Goal: Transaction & Acquisition: Book appointment/travel/reservation

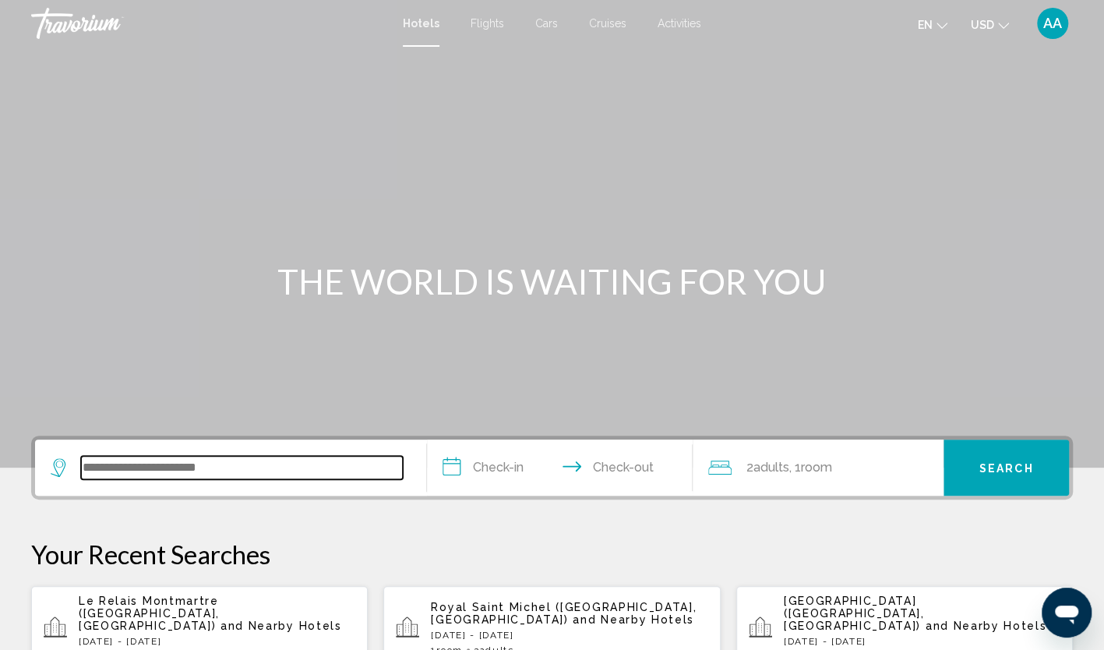
click at [266, 466] on input "Search widget" at bounding box center [242, 467] width 322 height 23
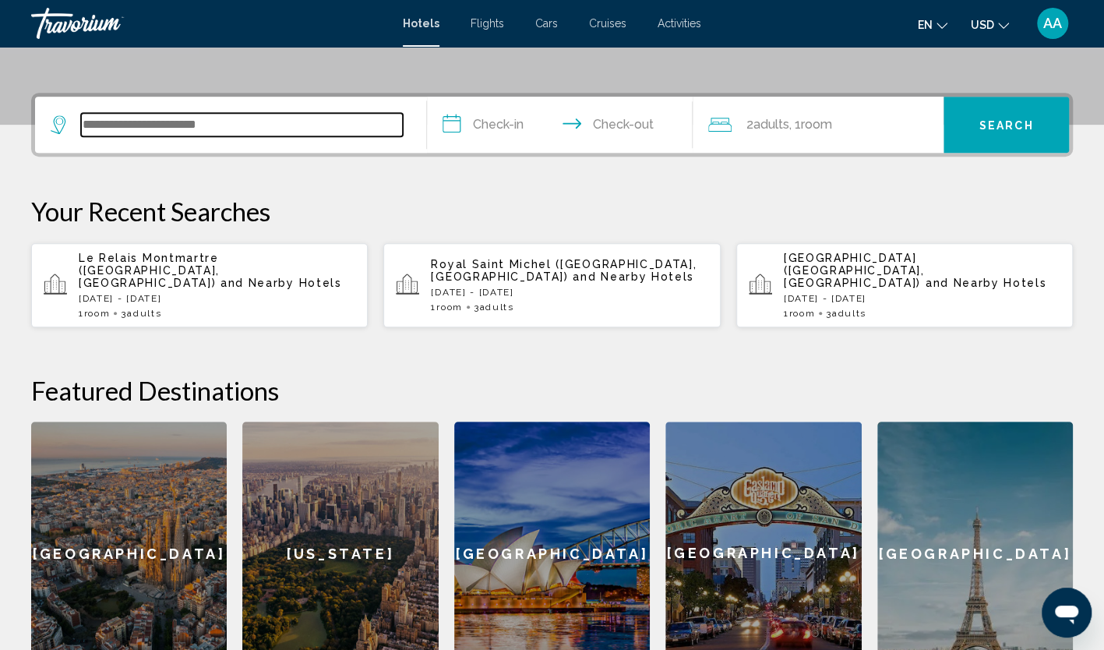
scroll to position [385, 0]
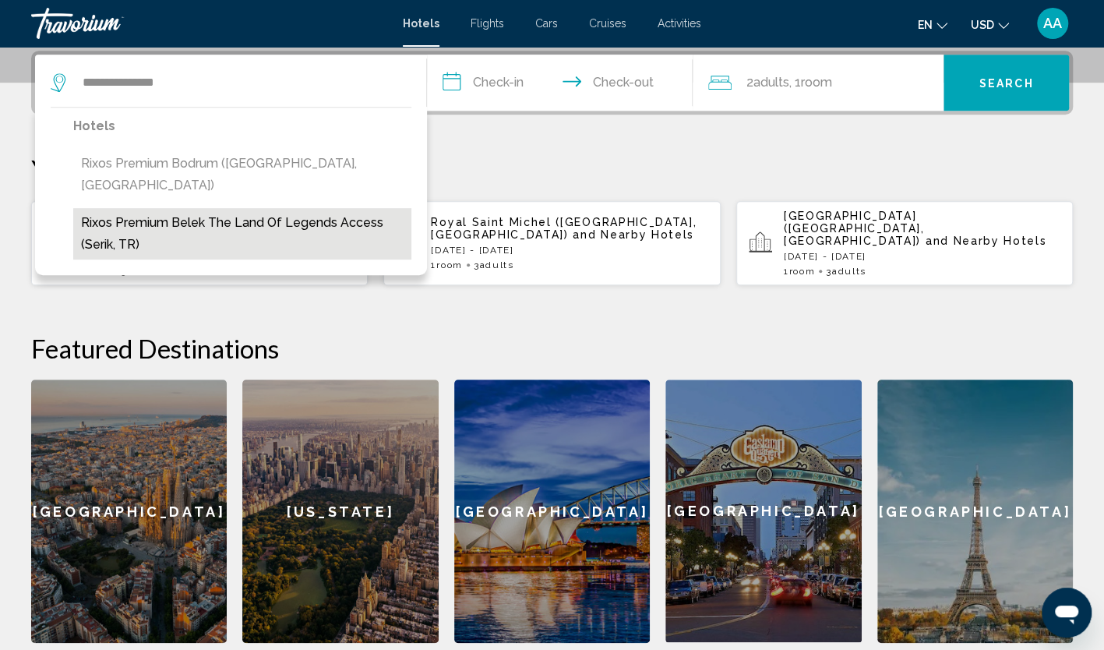
click at [195, 213] on button "Rixos Premium Belek The Land of Legends Access (Serik, TR)" at bounding box center [242, 233] width 338 height 51
type input "**********"
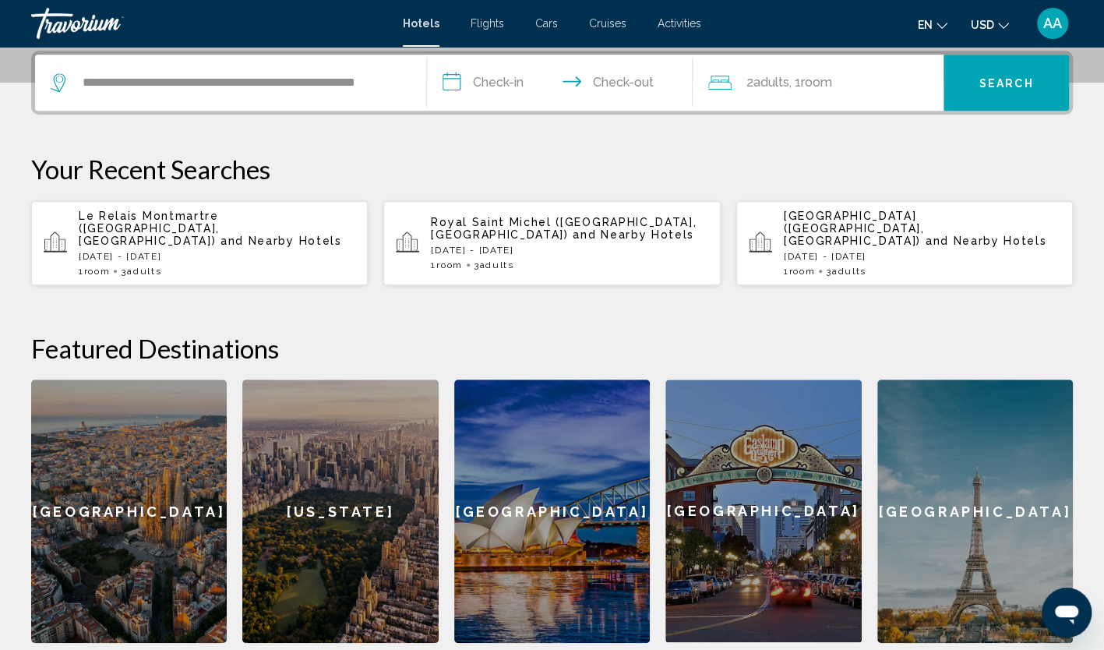
click at [519, 75] on input "**********" at bounding box center [563, 85] width 273 height 61
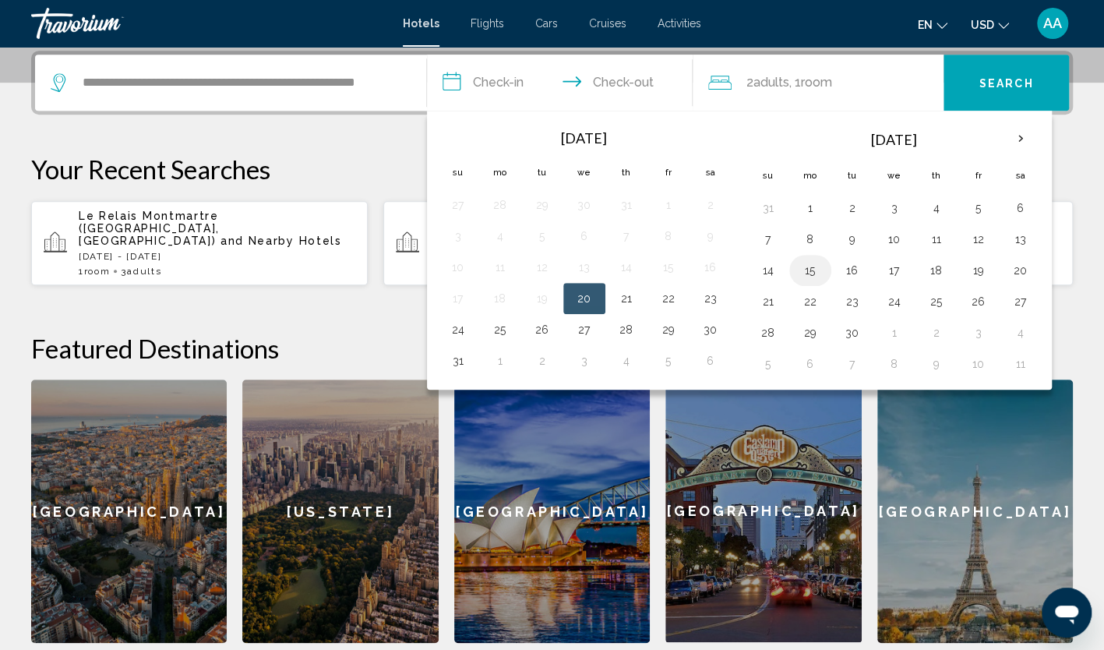
click at [808, 267] on button "15" at bounding box center [810, 270] width 25 height 22
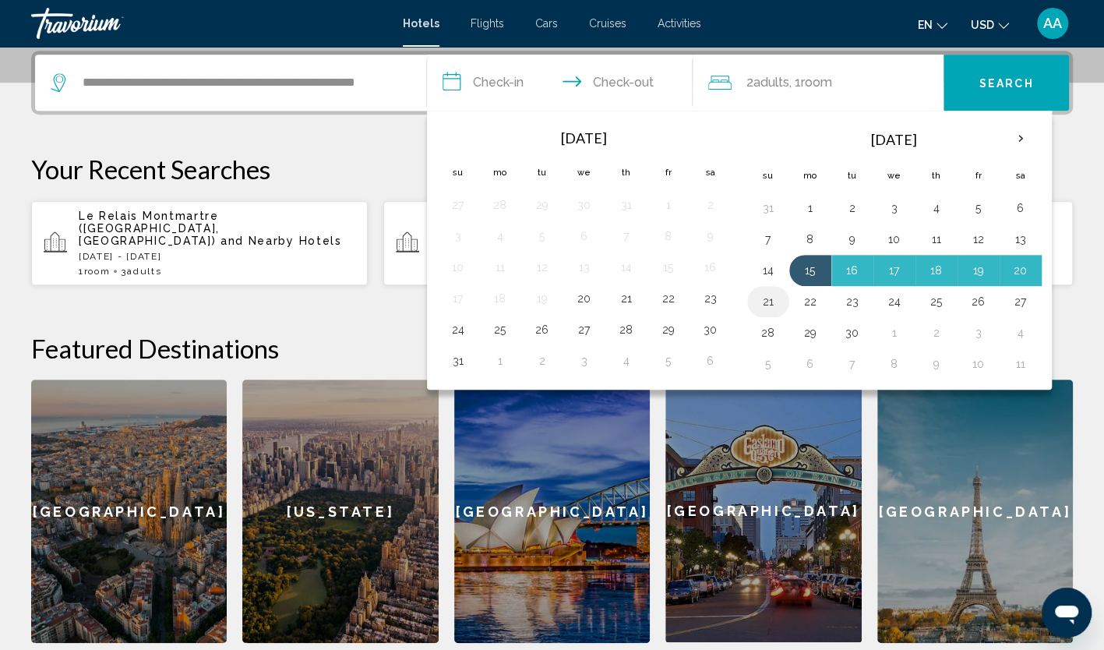
click at [770, 297] on button "21" at bounding box center [768, 302] width 25 height 22
type input "**********"
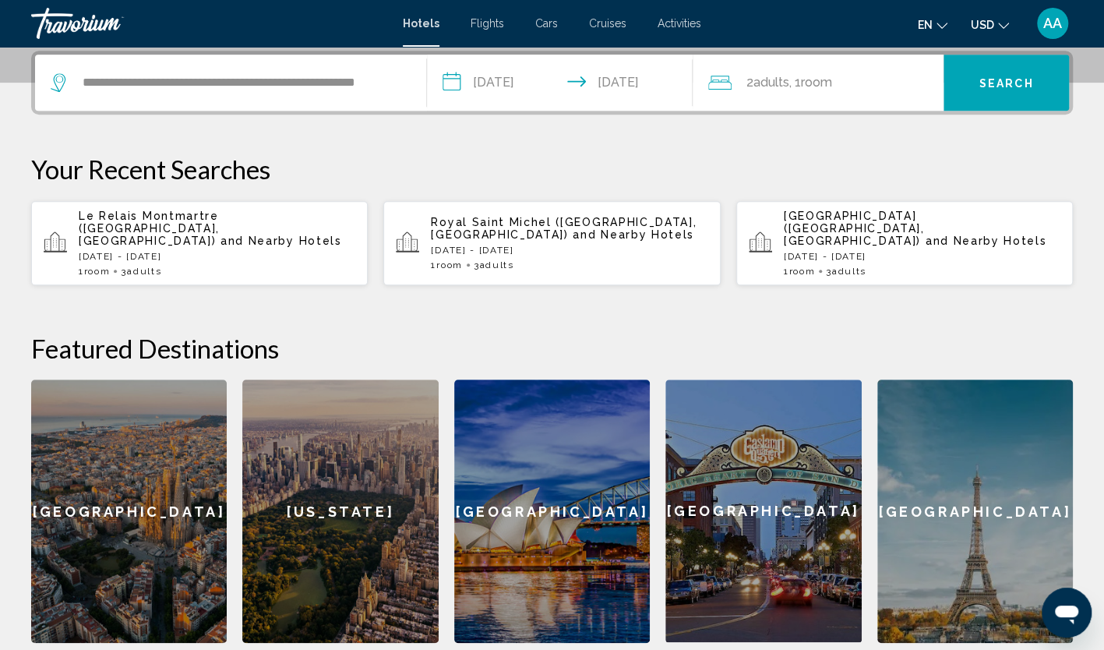
click at [826, 84] on span "Room" at bounding box center [815, 82] width 31 height 15
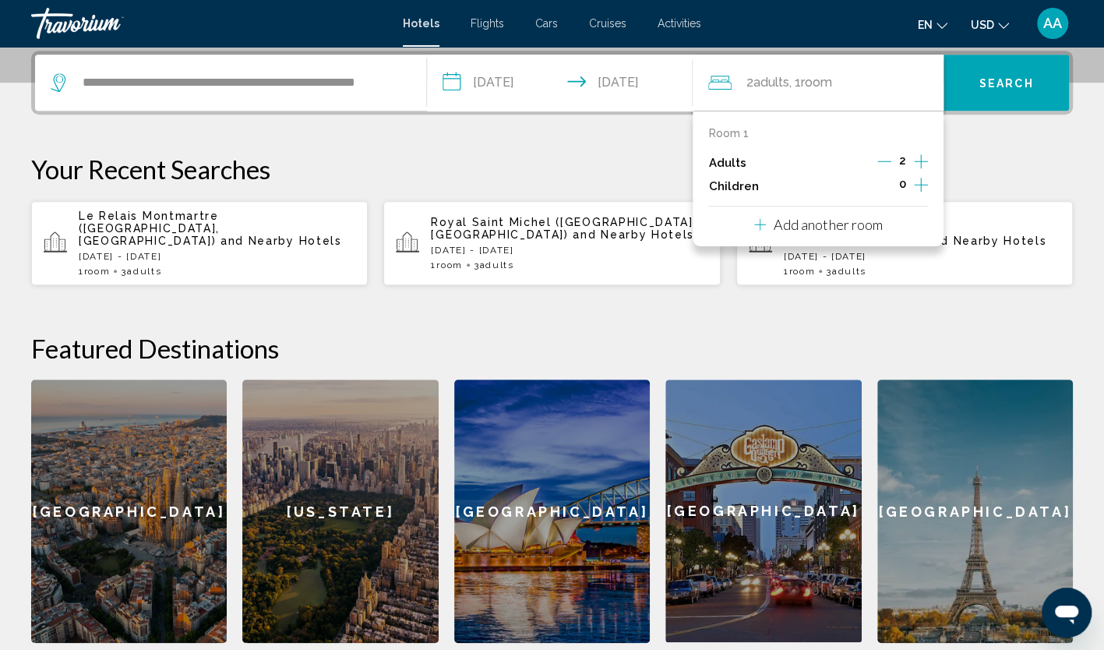
click at [919, 184] on icon "Increment children" at bounding box center [921, 185] width 14 height 14
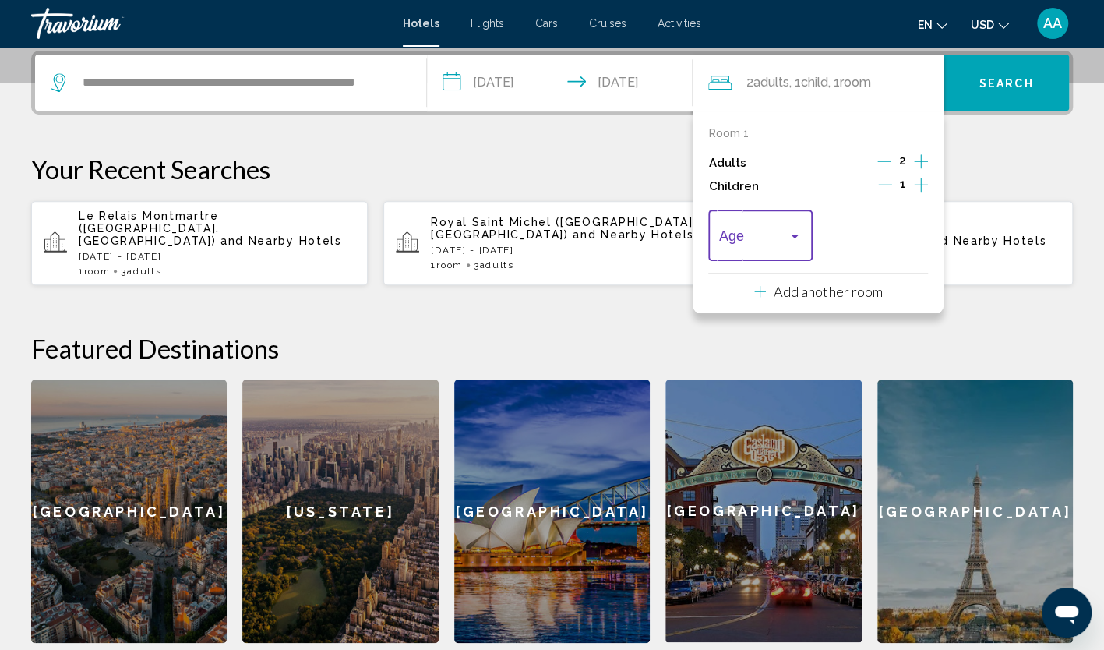
click at [752, 231] on span "Travelers: 2 adults, 1 child" at bounding box center [753, 239] width 69 height 16
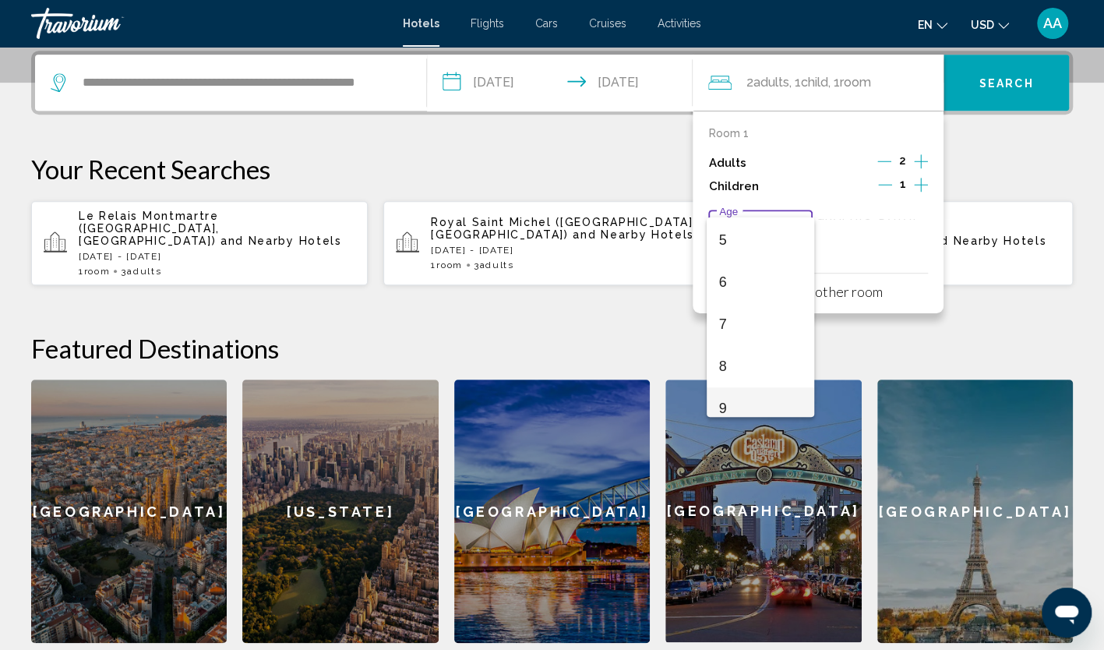
scroll to position [234, 0]
click at [732, 352] on span "8" at bounding box center [760, 341] width 83 height 42
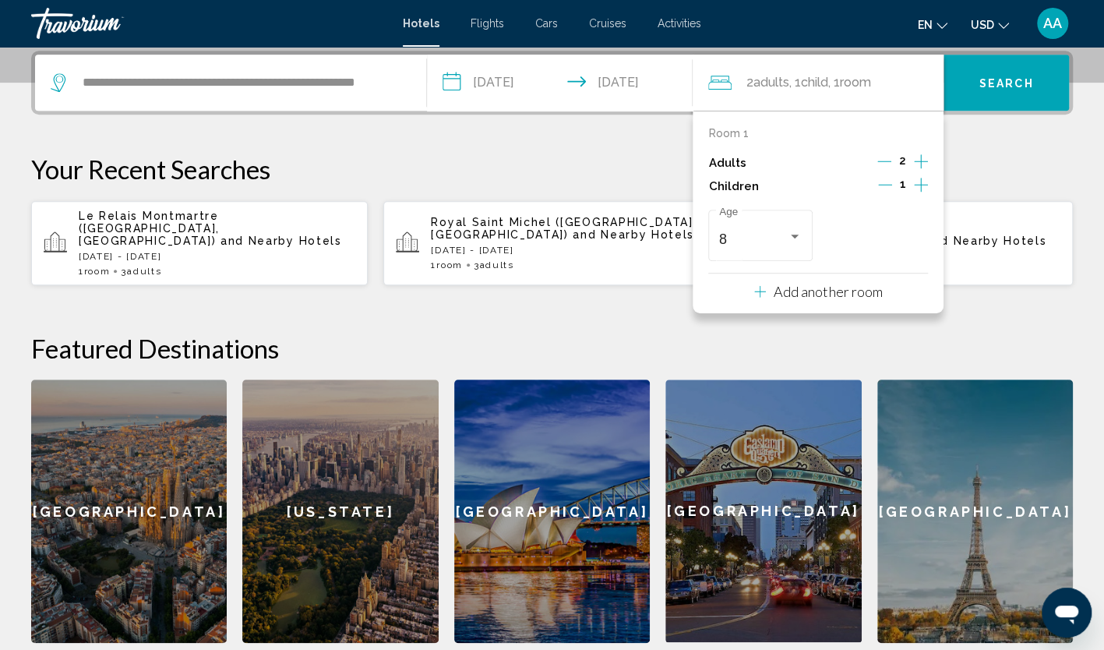
click at [1006, 147] on div "**********" at bounding box center [552, 347] width 1104 height 592
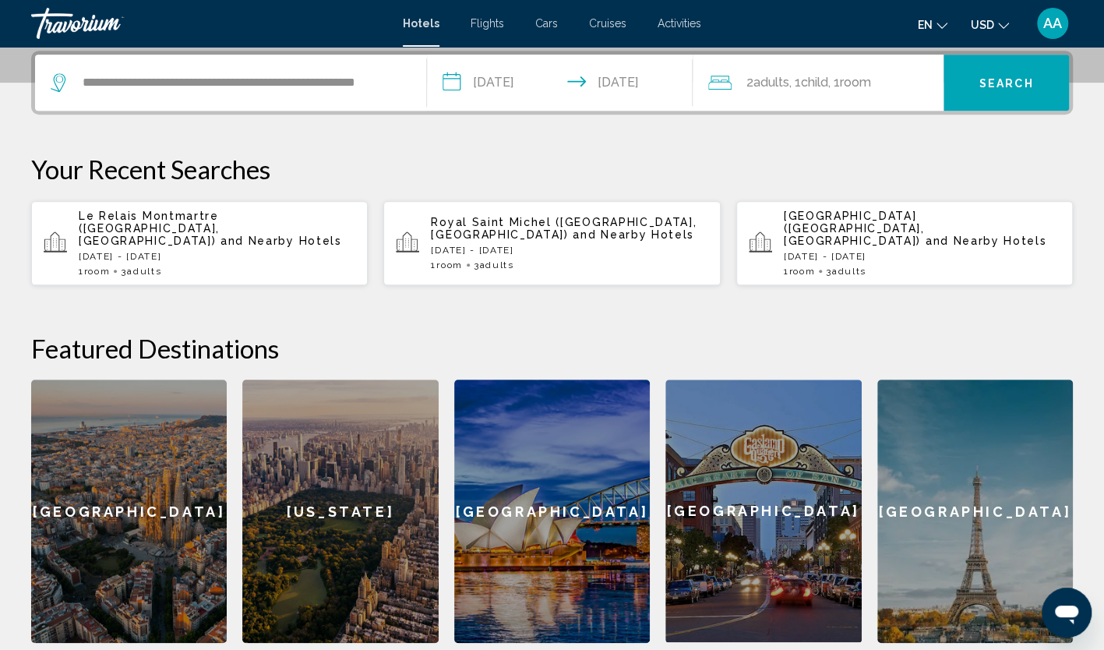
click at [1002, 87] on span "Search" at bounding box center [1006, 83] width 55 height 12
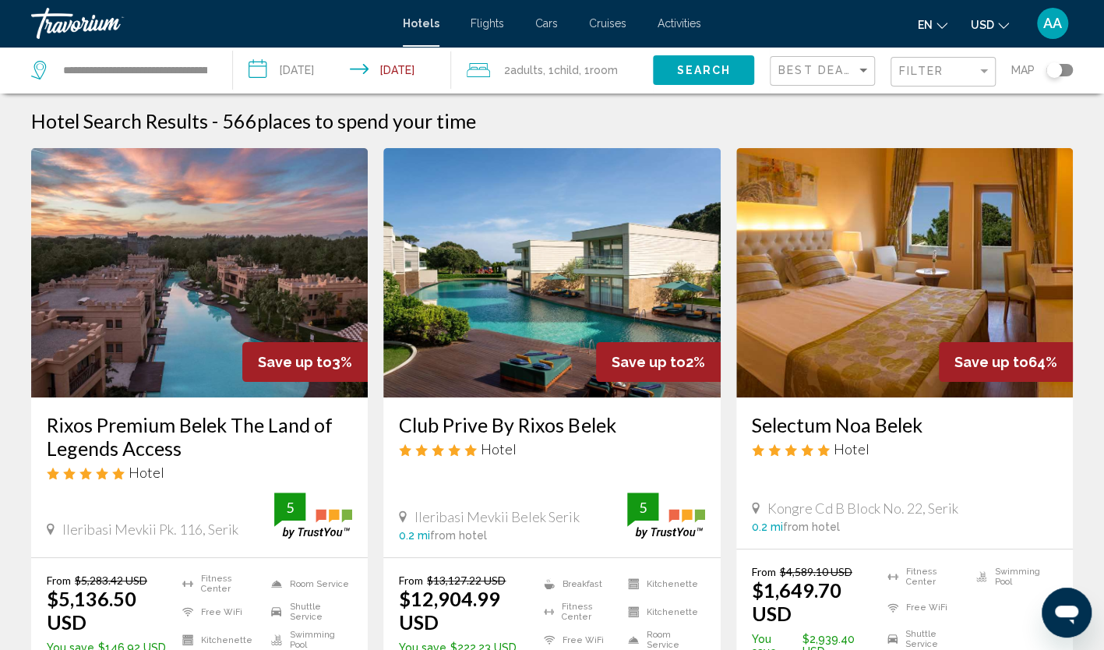
scroll to position [78, 0]
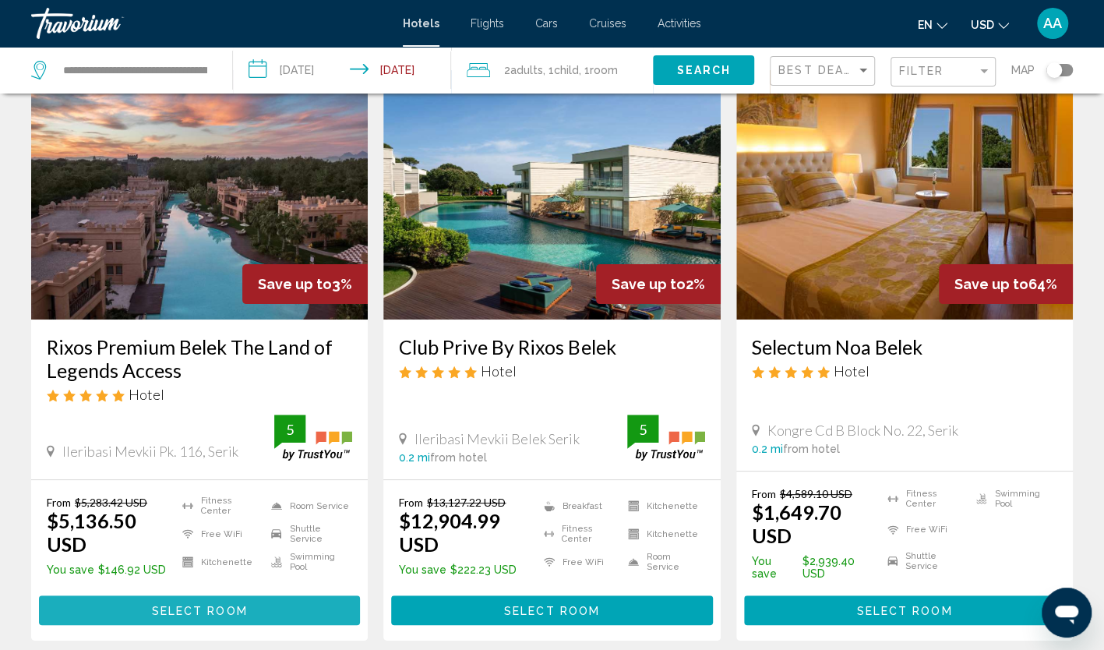
click at [177, 611] on span "Select Room" at bounding box center [200, 610] width 96 height 12
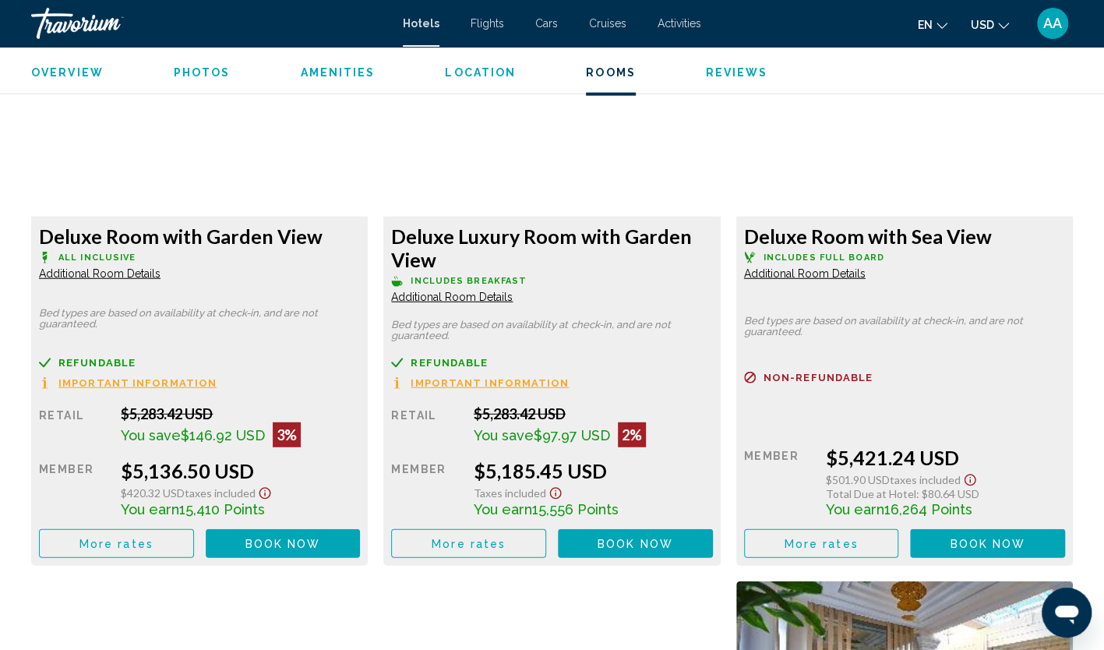
scroll to position [2183, 0]
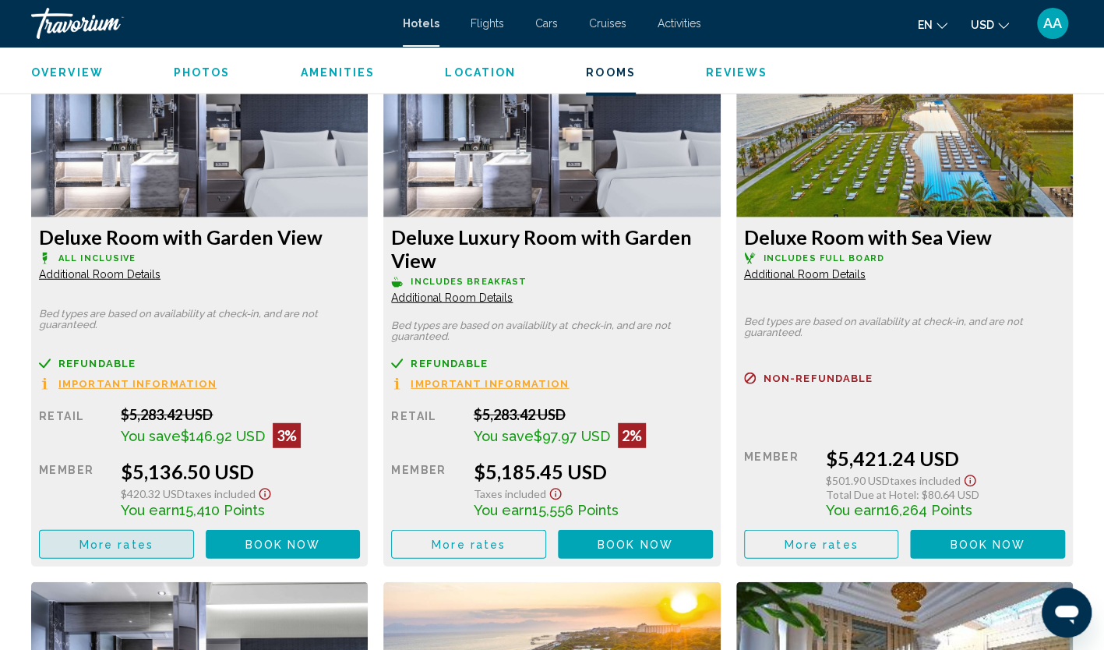
click at [128, 548] on span "More rates" at bounding box center [116, 544] width 74 height 12
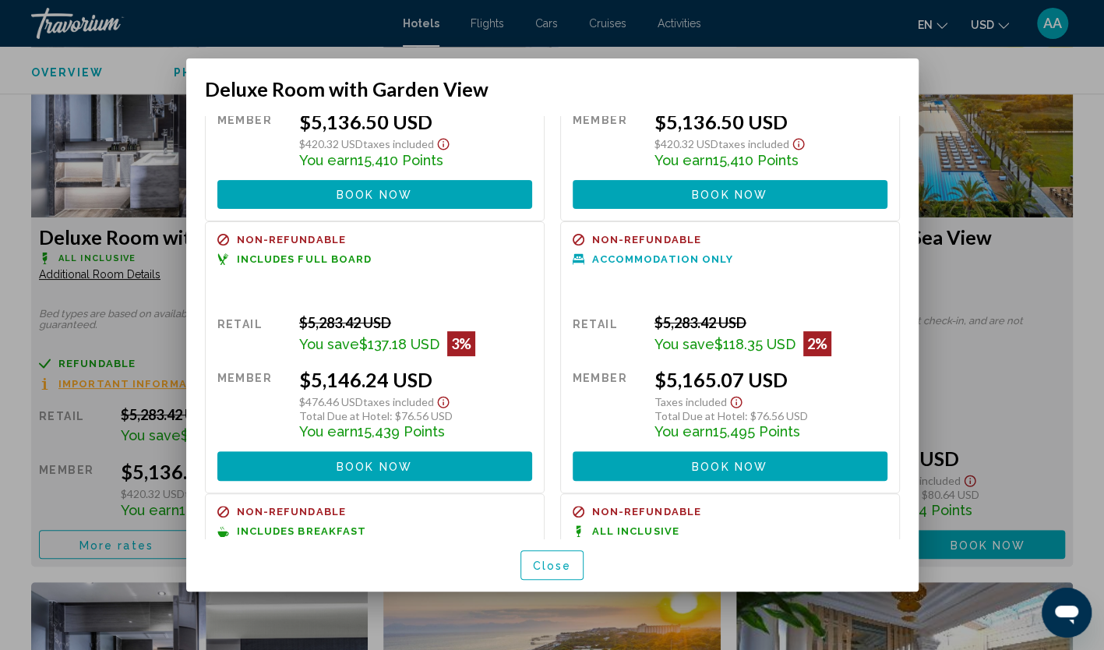
scroll to position [234, 0]
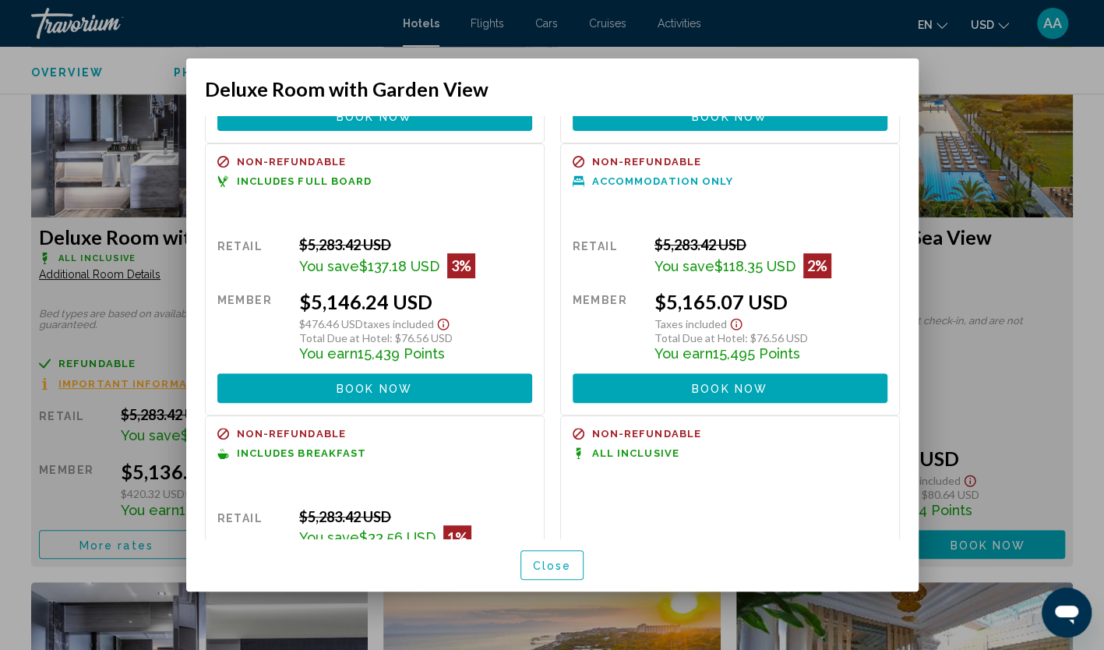
drag, startPoint x: 437, startPoint y: 304, endPoint x: 305, endPoint y: 312, distance: 132.6
click at [305, 312] on div "$5,146.24 USD" at bounding box center [415, 301] width 233 height 23
copy div "5,146.24 USD"
